Goal: Submit feedback/report problem

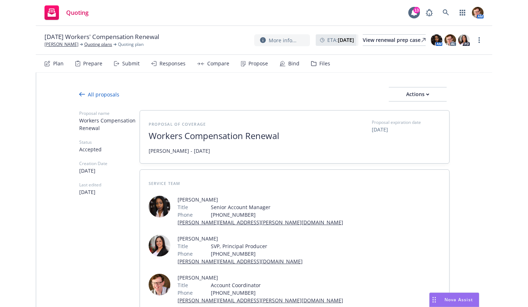
scroll to position [279, 0]
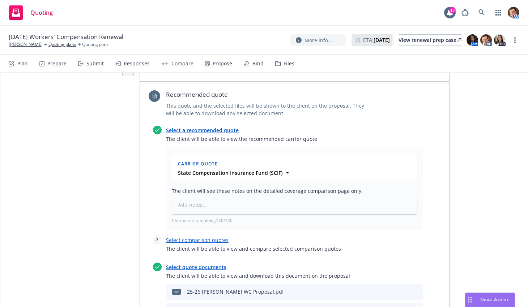
type textarea "x"
